Goal: Find specific page/section: Find specific page/section

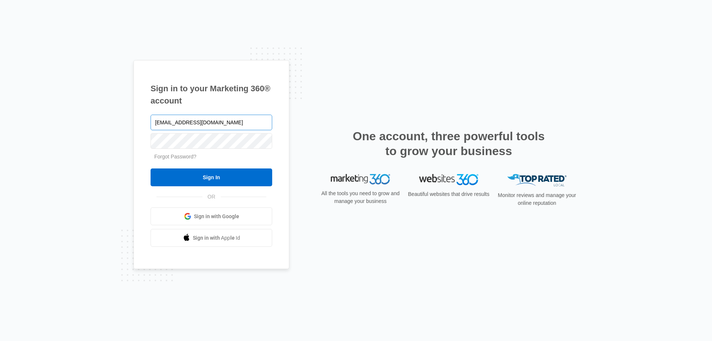
type input "[EMAIL_ADDRESS][DOMAIN_NAME]"
click at [151, 168] on input "Sign In" at bounding box center [212, 177] width 122 height 18
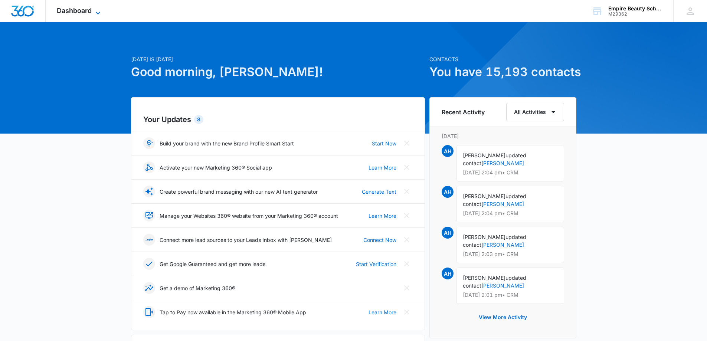
click at [89, 9] on span "Dashboard" at bounding box center [74, 11] width 35 height 8
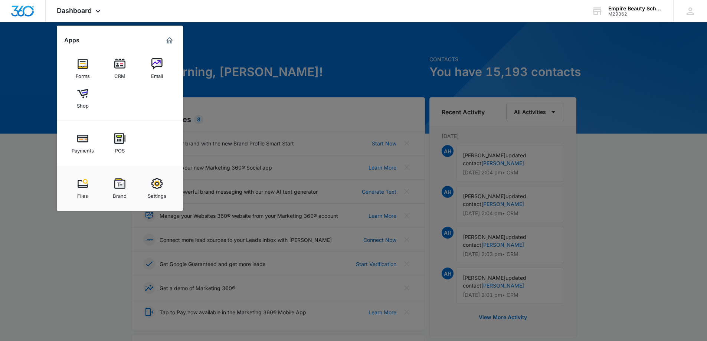
click at [117, 66] on img at bounding box center [119, 63] width 11 height 11
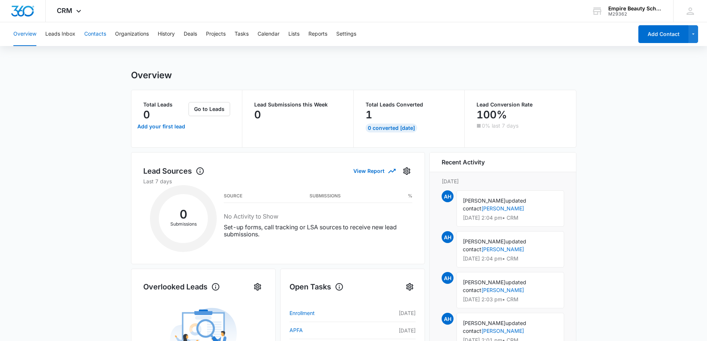
click at [96, 33] on button "Contacts" at bounding box center [95, 34] width 22 height 24
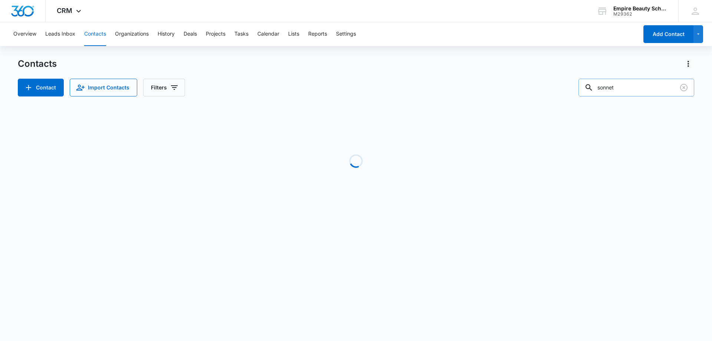
click at [632, 89] on input "sonnet" at bounding box center [637, 88] width 116 height 18
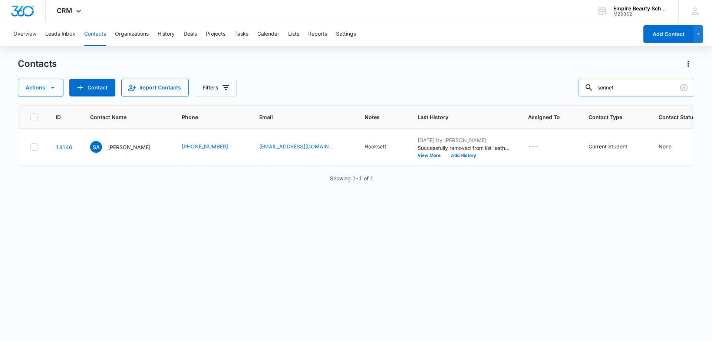
click at [632, 89] on input "sonnet" at bounding box center [637, 88] width 116 height 18
type input "knibbs"
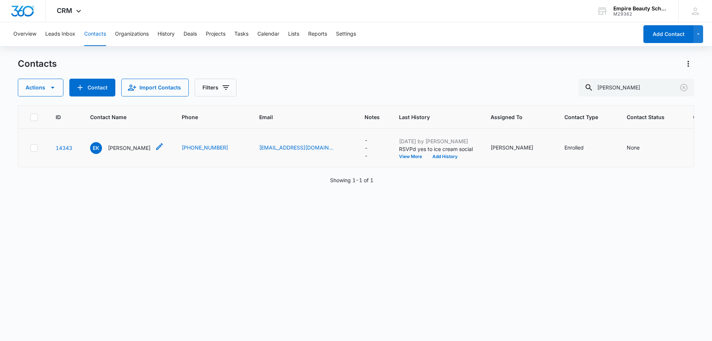
click at [121, 146] on p "Emily Knibbs" at bounding box center [129, 148] width 43 height 8
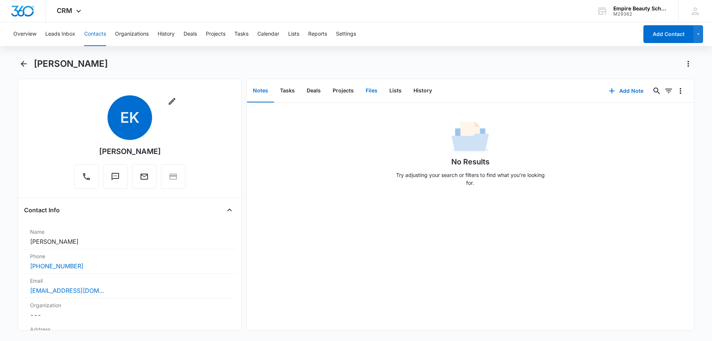
click at [373, 90] on button "Files" at bounding box center [372, 90] width 24 height 23
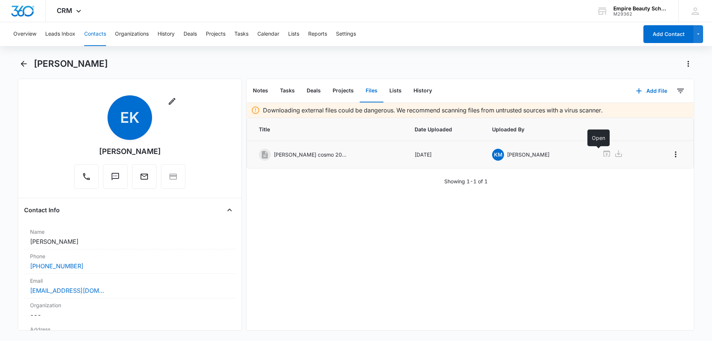
click at [603, 154] on icon at bounding box center [606, 154] width 7 height 6
click at [29, 66] on button "Back" at bounding box center [23, 64] width 11 height 12
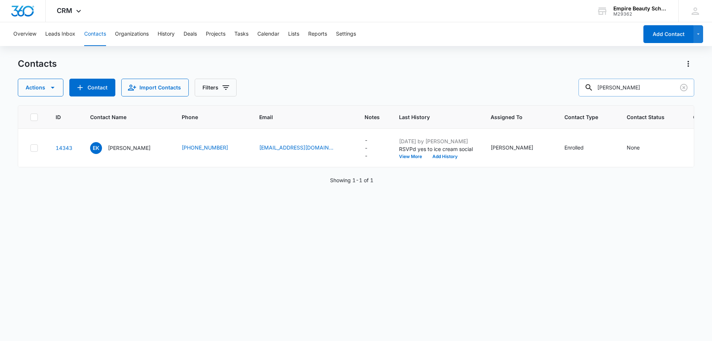
click at [631, 86] on input "knibbs" at bounding box center [637, 88] width 116 height 18
type input "mackenzie desroc"
click at [144, 148] on p "Mackenzie Desrochers" at bounding box center [129, 148] width 43 height 8
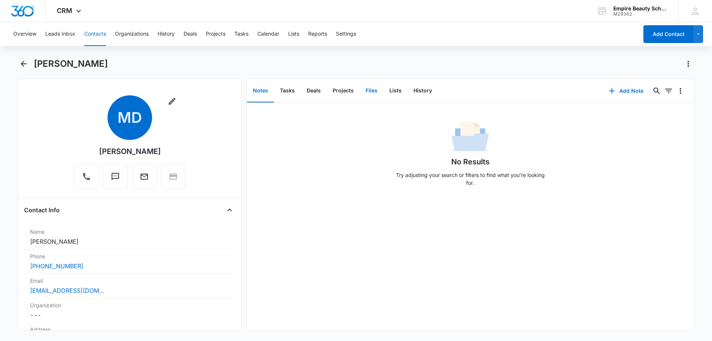
click at [368, 93] on button "Files" at bounding box center [372, 90] width 24 height 23
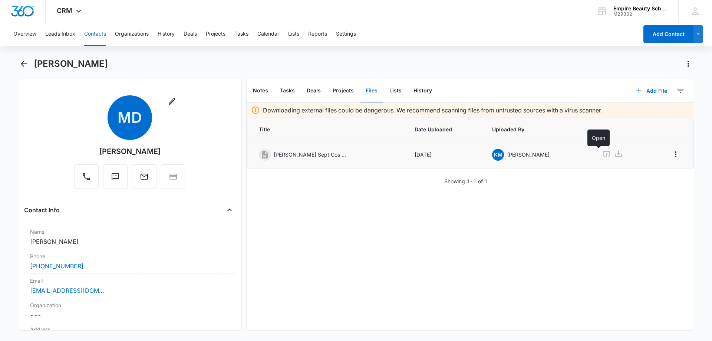
click at [602, 153] on icon at bounding box center [606, 153] width 9 height 9
